Goal: Information Seeking & Learning: Check status

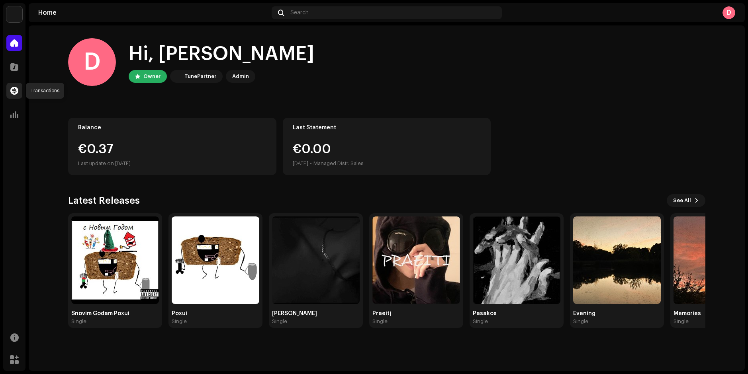
click at [18, 93] on span at bounding box center [14, 91] width 8 height 6
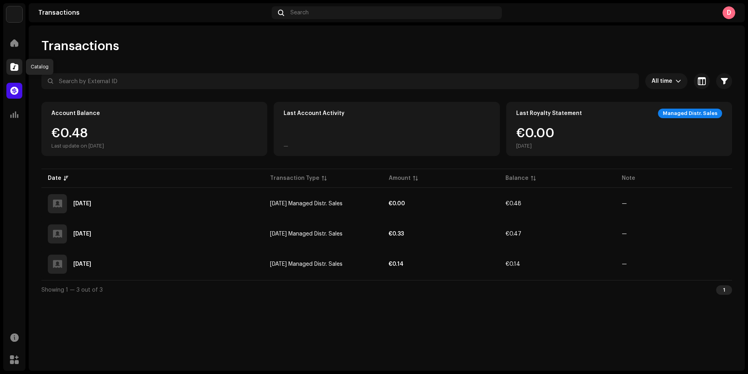
click at [15, 61] on div at bounding box center [14, 67] width 16 height 16
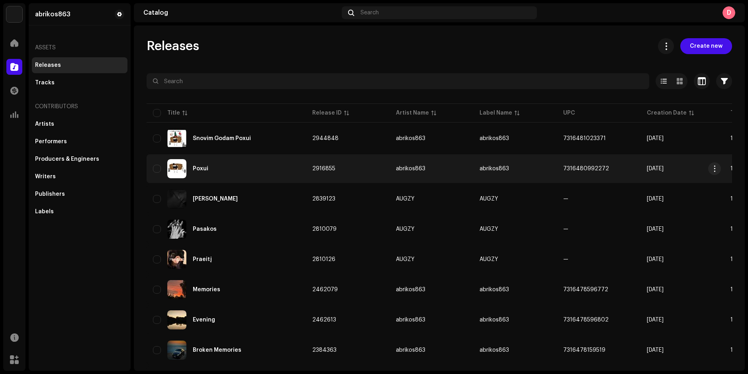
click at [221, 168] on div "Poxui" at bounding box center [226, 168] width 147 height 19
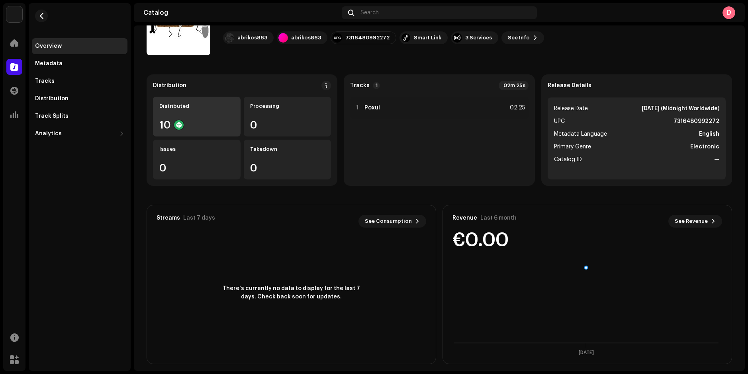
scroll to position [53, 0]
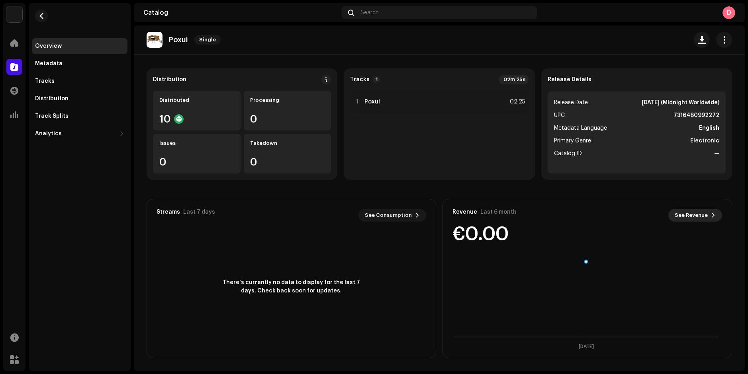
click at [704, 214] on button "See Revenue" at bounding box center [695, 215] width 54 height 13
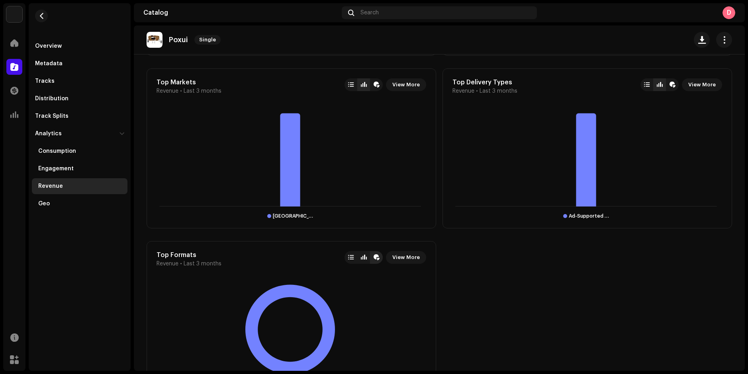
scroll to position [614, 0]
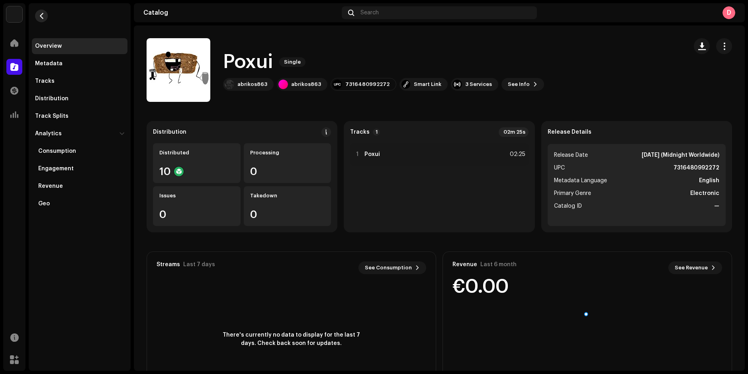
click at [44, 15] on span "button" at bounding box center [42, 16] width 6 height 6
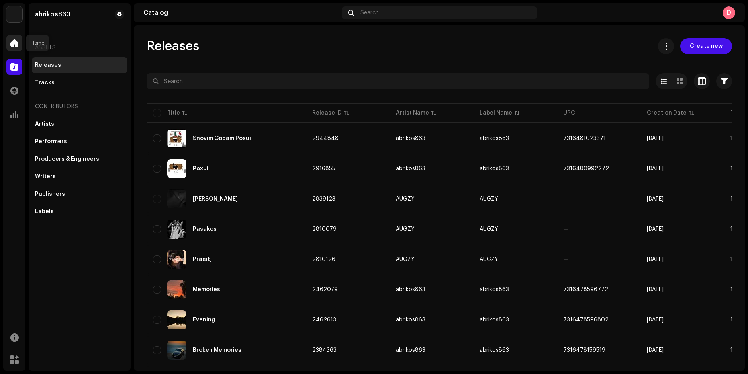
click at [14, 41] on span at bounding box center [14, 43] width 8 height 6
